Goal: Obtain resource: Download file/media

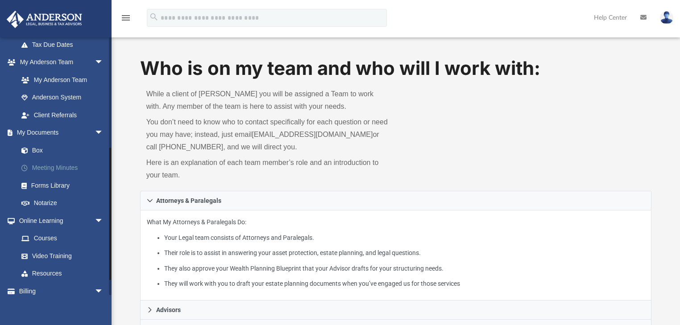
scroll to position [204, 0]
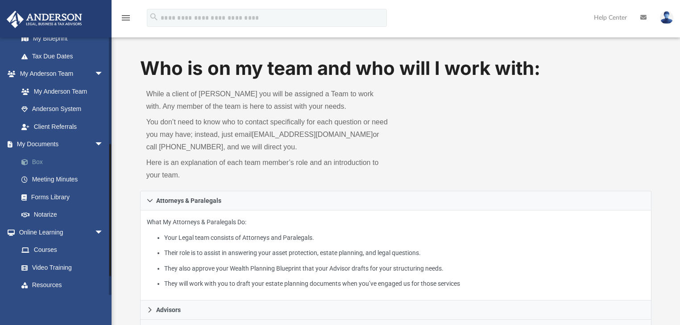
click at [35, 158] on link "Box" at bounding box center [64, 162] width 104 height 18
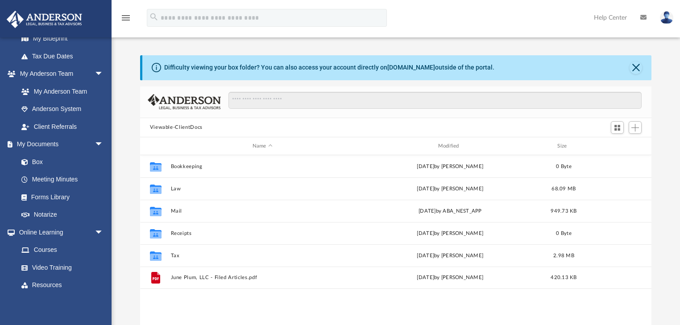
scroll to position [197, 506]
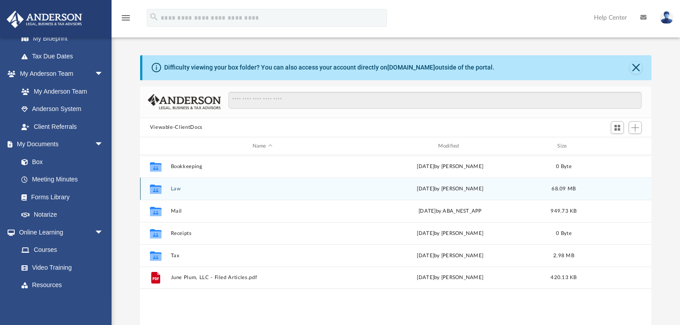
click at [176, 187] on button "Law" at bounding box center [262, 189] width 184 height 6
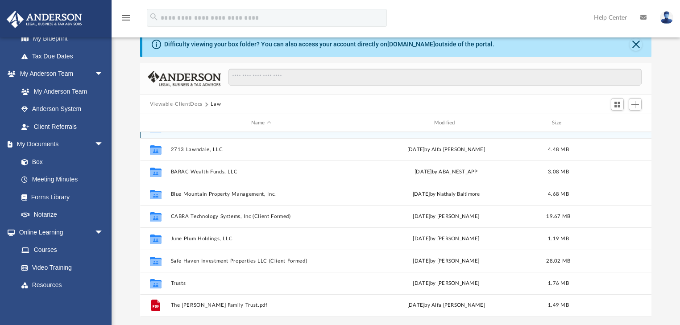
scroll to position [36, 0]
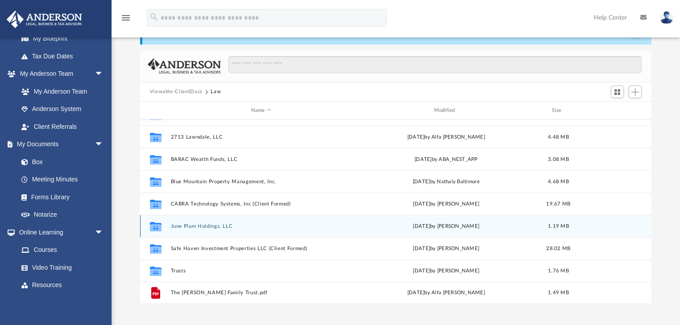
click at [215, 224] on button "June Plum Holdings, LLC" at bounding box center [260, 227] width 181 height 6
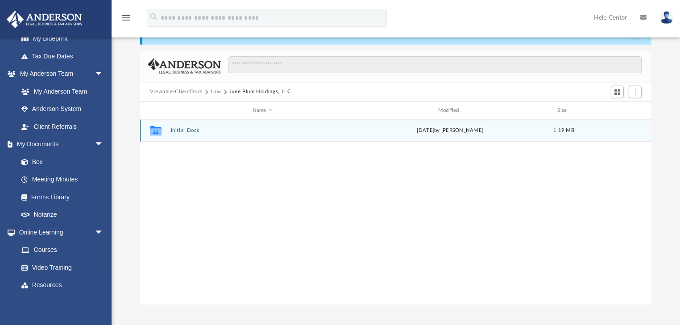
scroll to position [0, 0]
click at [178, 129] on button "Initial Docs" at bounding box center [262, 131] width 184 height 6
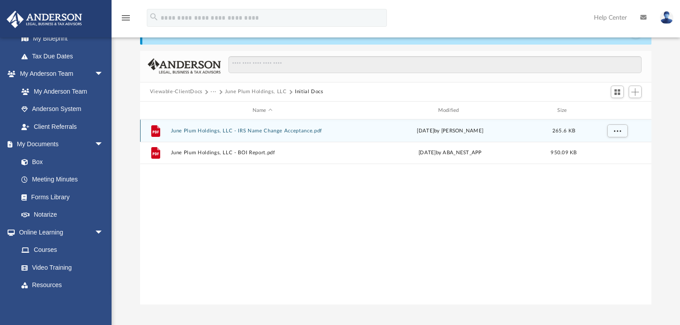
click at [282, 129] on button "June Plum Holdings, LLC - IRS Name Change Acceptance.pdf" at bounding box center [262, 131] width 184 height 6
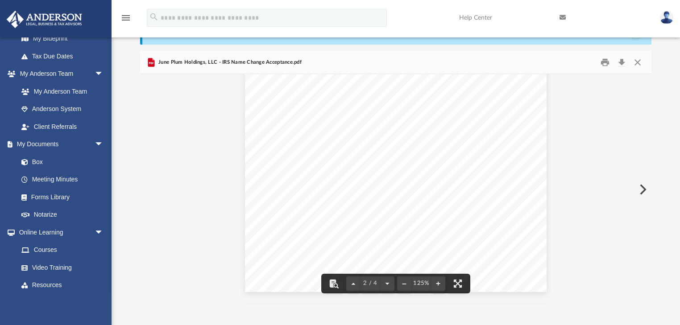
scroll to position [305, 0]
click at [637, 59] on button "Close" at bounding box center [638, 62] width 16 height 14
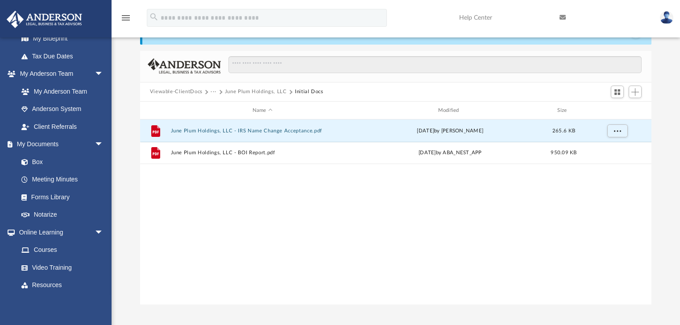
click at [213, 89] on button "···" at bounding box center [214, 92] width 6 height 8
click at [218, 106] on li "Law" at bounding box center [221, 107] width 10 height 9
click at [255, 87] on div "Viewable-ClientDocs ··· June Plum Holdings, LLC Initial Docs" at bounding box center [396, 93] width 512 height 20
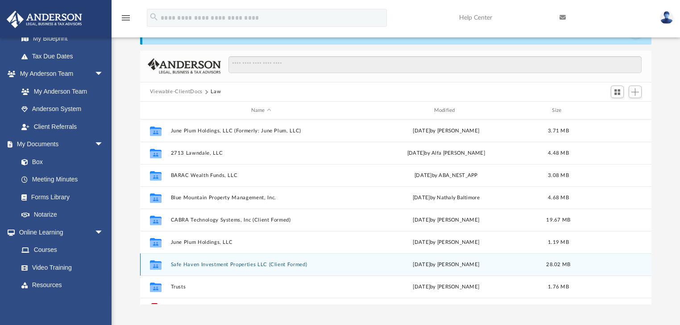
click at [268, 263] on button "Safe Haven Investment Properties LLC (Client Formed)" at bounding box center [260, 265] width 181 height 6
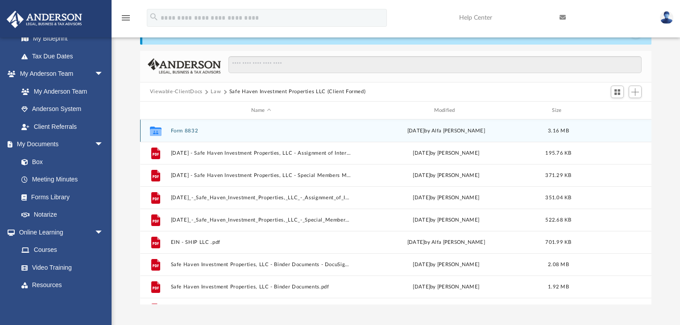
click at [191, 128] on button "Form 8832" at bounding box center [260, 131] width 181 height 6
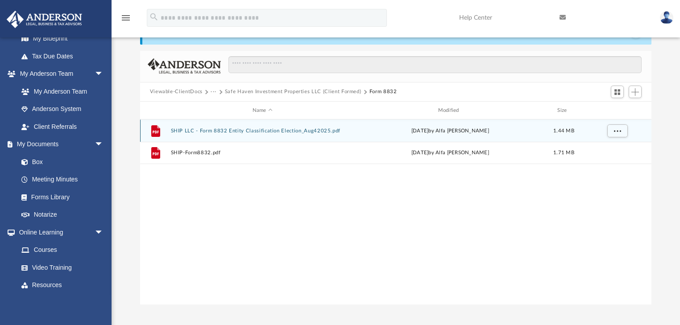
click at [286, 129] on button "SHIP LLC - Form 8832 Entity Classification Election_Aug42025.pdf" at bounding box center [262, 131] width 184 height 6
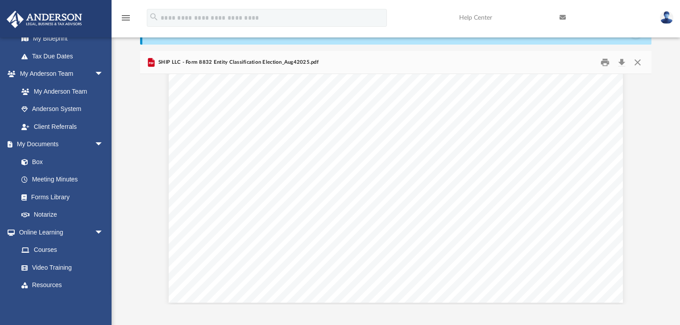
scroll to position [1577, 0]
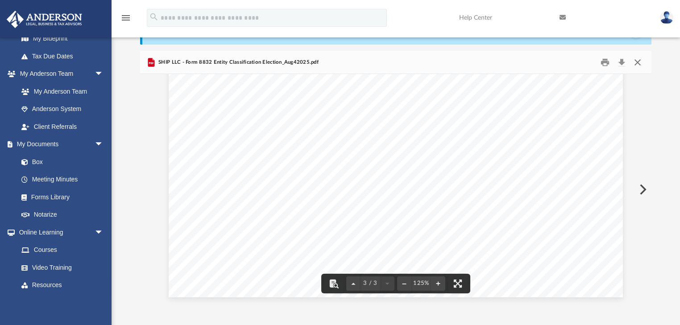
click at [640, 62] on button "Close" at bounding box center [638, 62] width 16 height 14
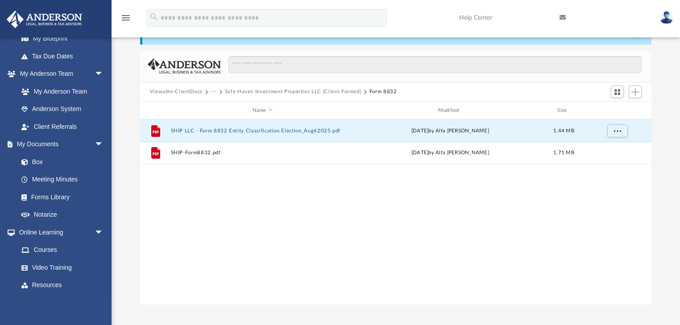
click at [332, 87] on div "Viewable-ClientDocs ··· Safe Haven Investment Properties LLC (Client Formed) Fo…" at bounding box center [396, 93] width 512 height 20
click at [321, 90] on button "Safe Haven Investment Properties LLC (Client Formed)" at bounding box center [293, 92] width 137 height 8
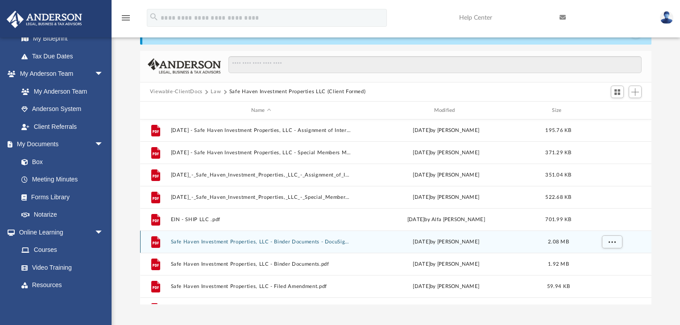
scroll to position [36, 0]
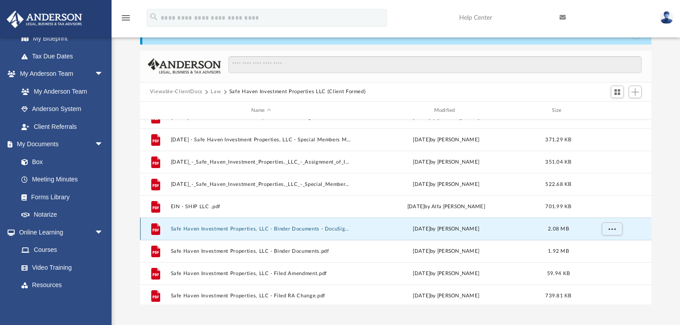
click at [303, 227] on button "Safe Haven Investment Properties, LLC - Binder Documents - DocuSigned.pdf" at bounding box center [260, 229] width 181 height 6
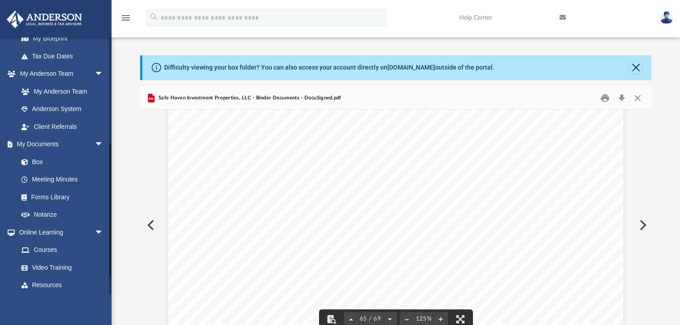
scroll to position [38432, 0]
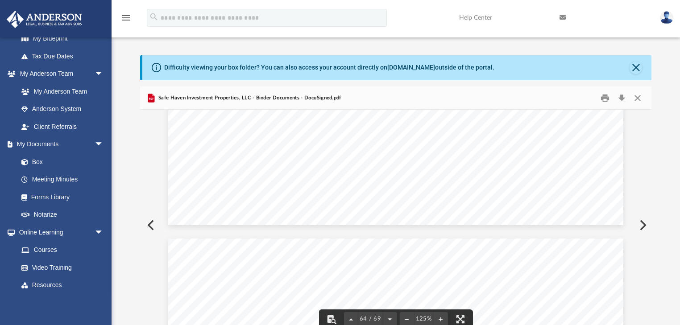
drag, startPoint x: 478, startPoint y: 252, endPoint x: 469, endPoint y: 251, distance: 8.9
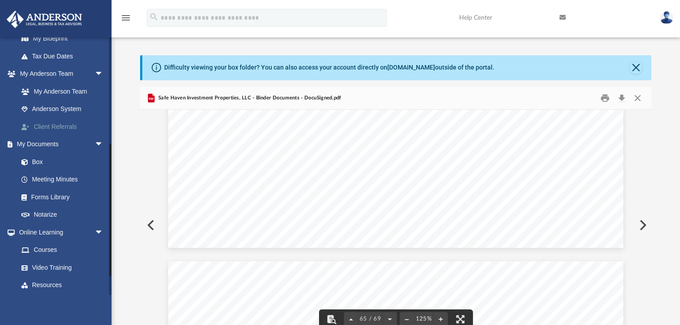
scroll to position [38503, 0]
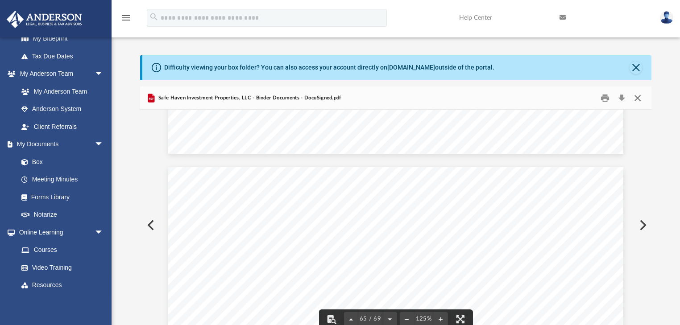
click at [641, 96] on button "Close" at bounding box center [638, 98] width 16 height 14
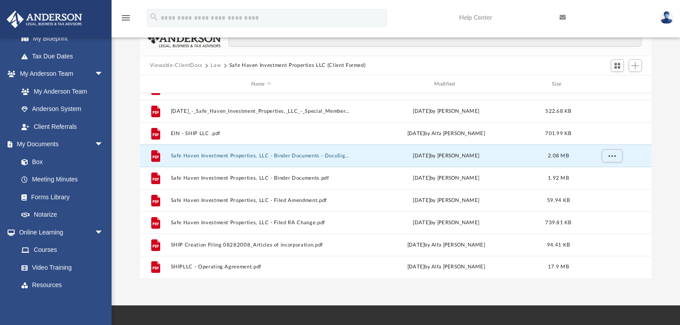
scroll to position [71, 0]
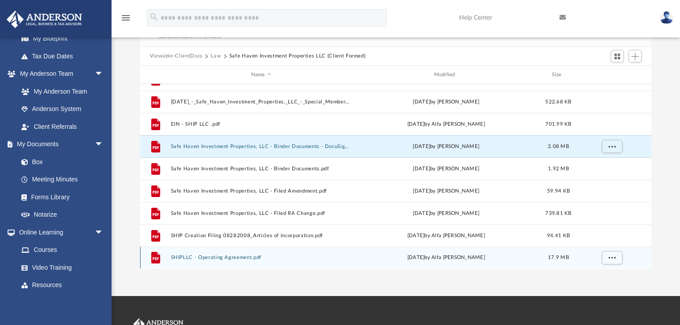
click at [231, 256] on button "SHIPLLC - Operating Agreement.pdf" at bounding box center [260, 258] width 181 height 6
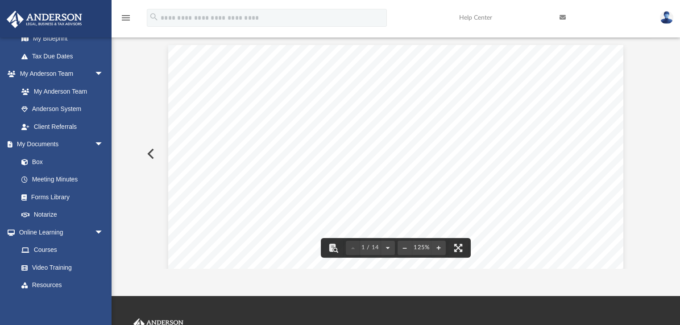
scroll to position [0, 0]
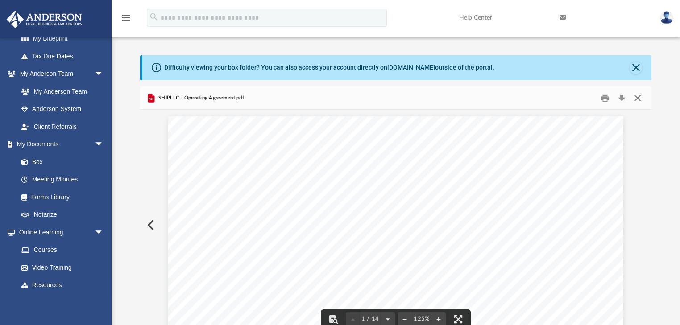
click at [641, 95] on button "Close" at bounding box center [638, 98] width 16 height 14
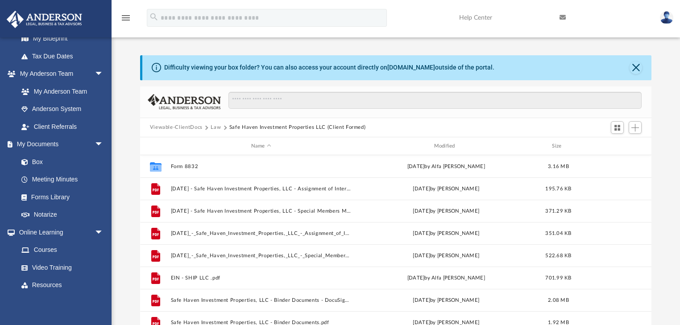
click at [217, 125] on button "Law" at bounding box center [216, 128] width 10 height 8
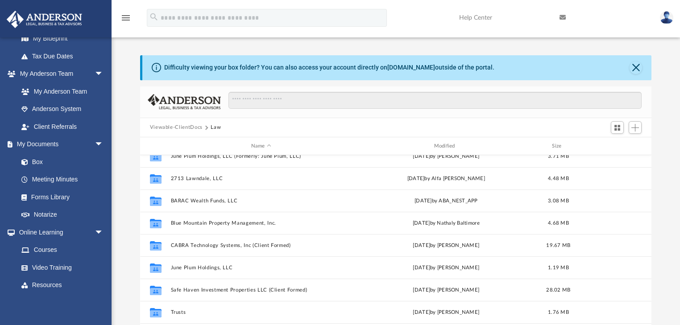
scroll to position [16, 0]
